Goal: Navigation & Orientation: Find specific page/section

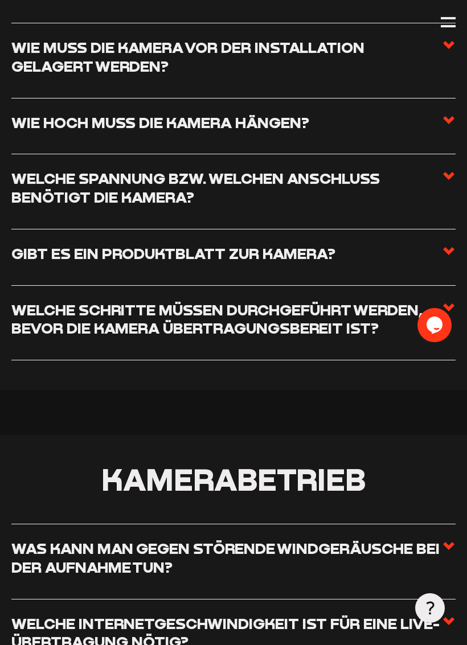
scroll to position [597, 0]
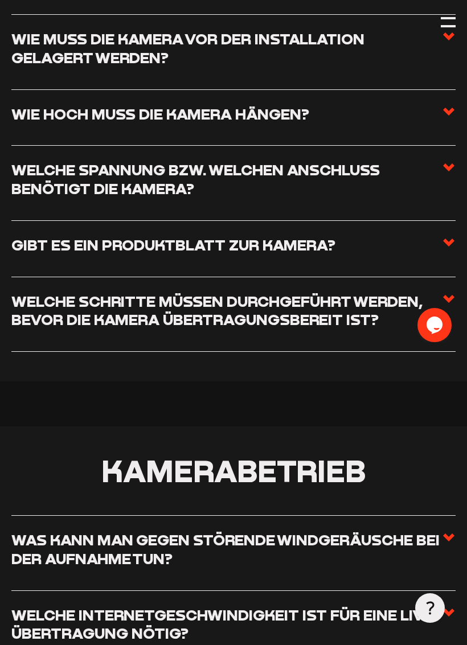
click at [448, 17] on div at bounding box center [448, 18] width 15 height 2
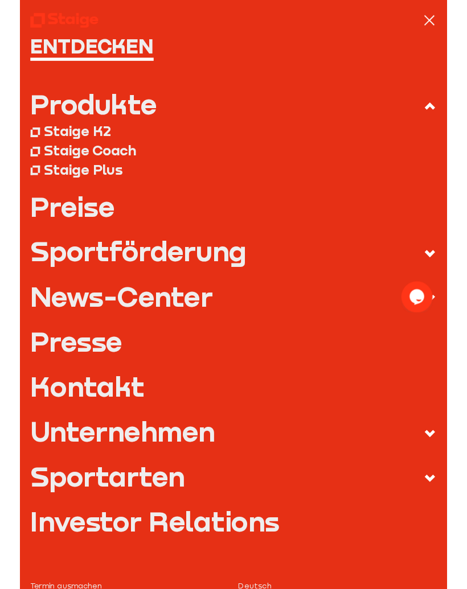
scroll to position [26, 0]
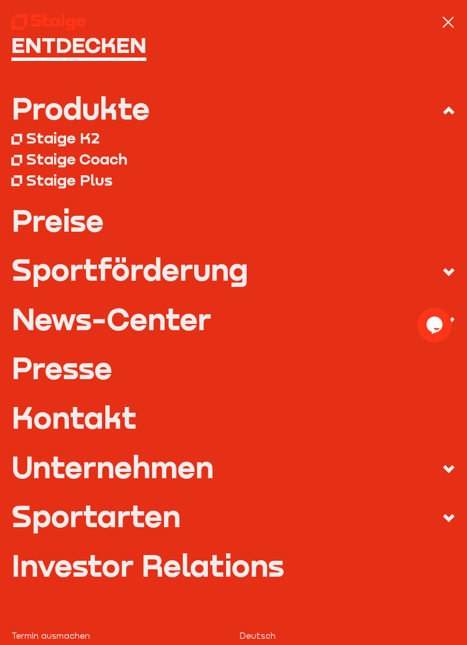
click at [44, 223] on link "Preise" at bounding box center [233, 221] width 445 height 30
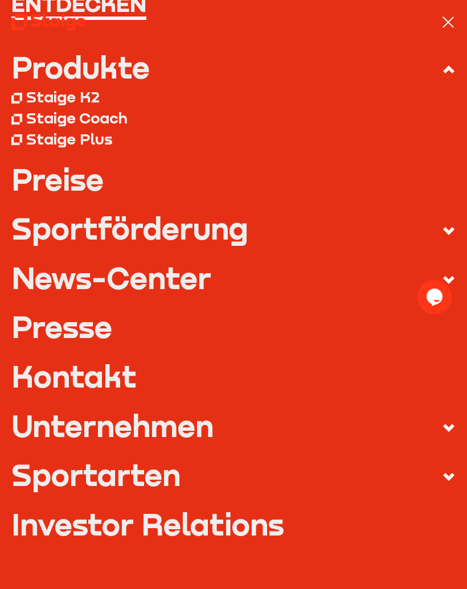
scroll to position [88, 0]
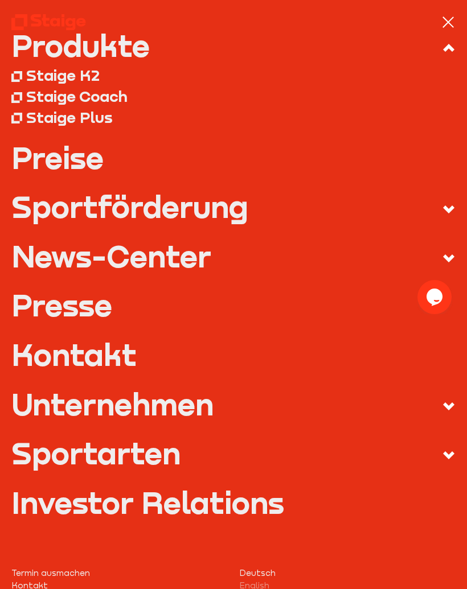
click at [65, 416] on div "Unternehmen" at bounding box center [112, 404] width 202 height 30
click at [0, 0] on input "Unternehmen" at bounding box center [0, 0] width 0 height 0
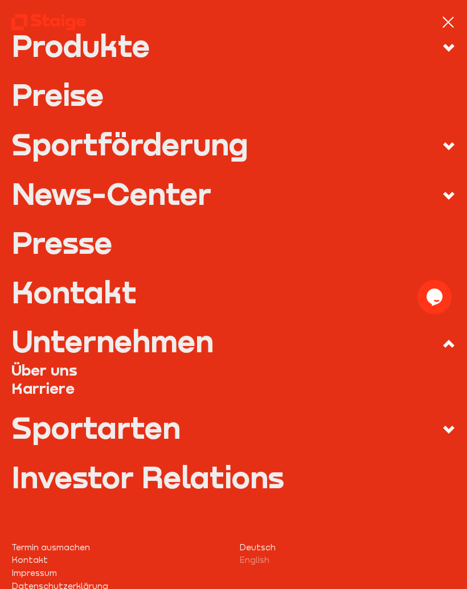
click at [46, 186] on div "News-Center" at bounding box center [111, 194] width 200 height 30
click at [0, 0] on input "News-Center" at bounding box center [0, 0] width 0 height 0
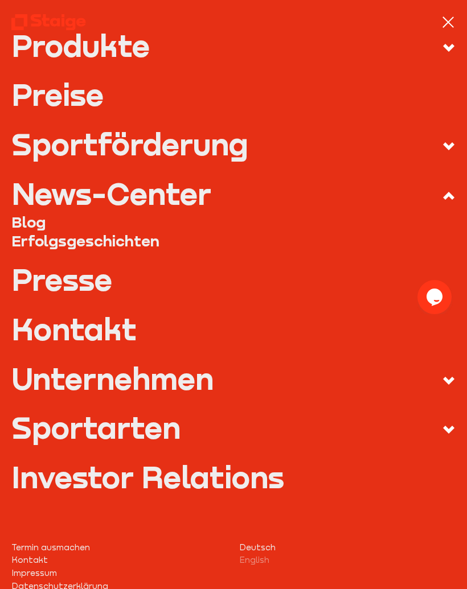
click at [446, 48] on use at bounding box center [448, 48] width 11 height 8
click at [0, 0] on input "Produkte" at bounding box center [0, 0] width 0 height 0
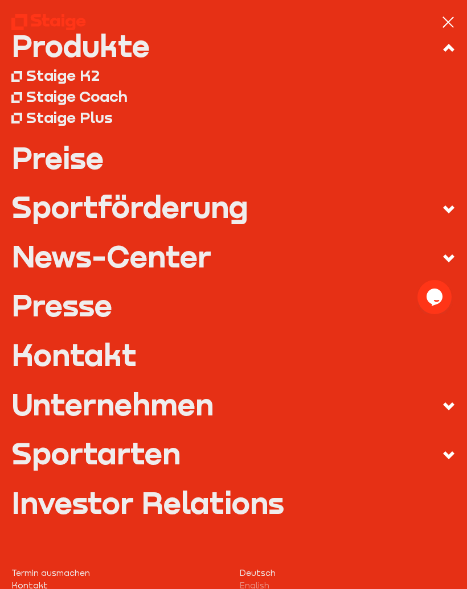
click at [447, 46] on use at bounding box center [448, 48] width 11 height 8
click at [0, 0] on input "Produkte" at bounding box center [0, 0] width 0 height 0
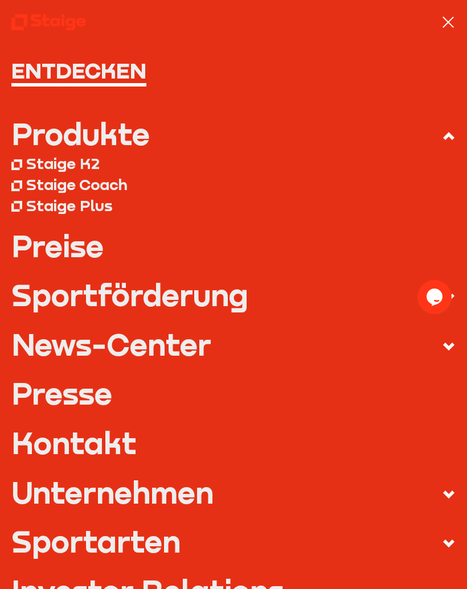
scroll to position [0, 0]
click at [454, 15] on div at bounding box center [448, 22] width 15 height 15
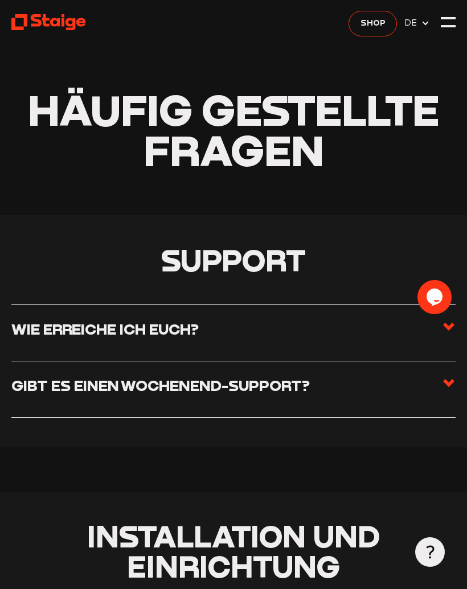
click at [426, 19] on icon at bounding box center [425, 23] width 9 height 9
click at [422, 17] on span "DE" at bounding box center [417, 23] width 26 height 13
click at [452, 19] on div at bounding box center [448, 22] width 15 height 15
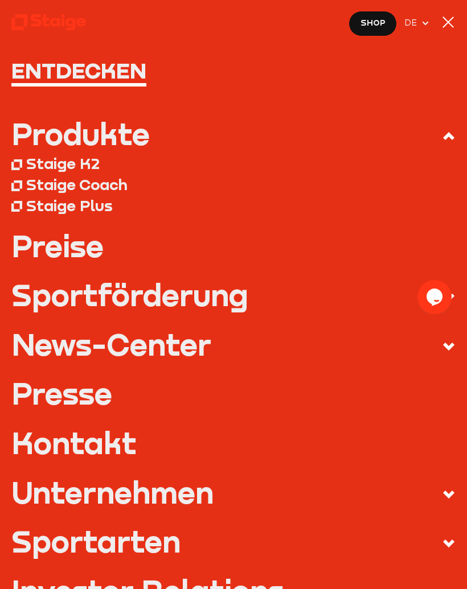
click at [461, 20] on nav "Entdecken Produkte Staige K2 Staige Coach Staige Plus Preise Blog FAQ" at bounding box center [233, 294] width 467 height 589
